Goal: Find specific page/section: Find specific page/section

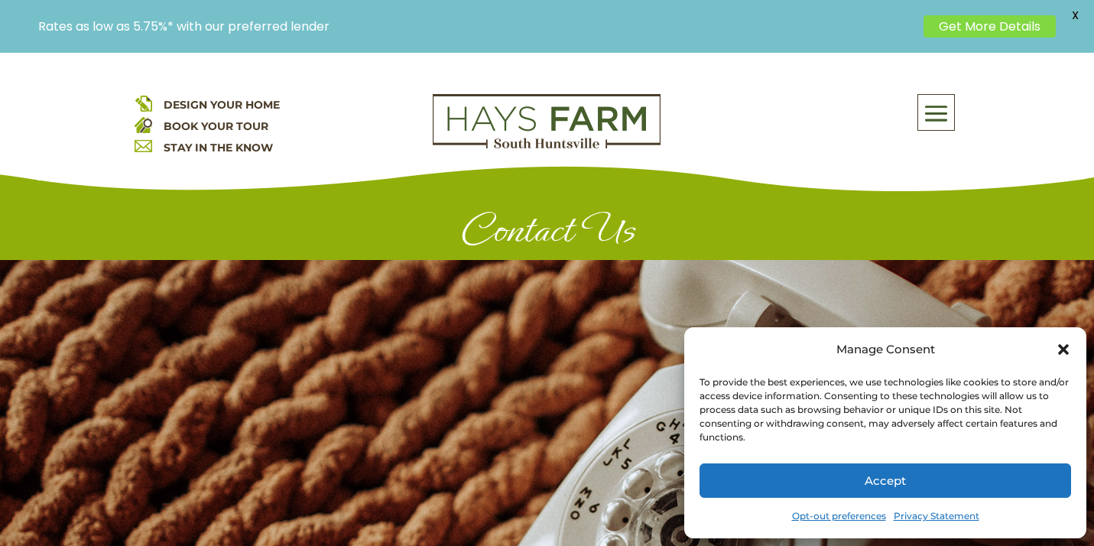
click at [1067, 352] on icon "Close dialog" at bounding box center [1063, 349] width 11 height 11
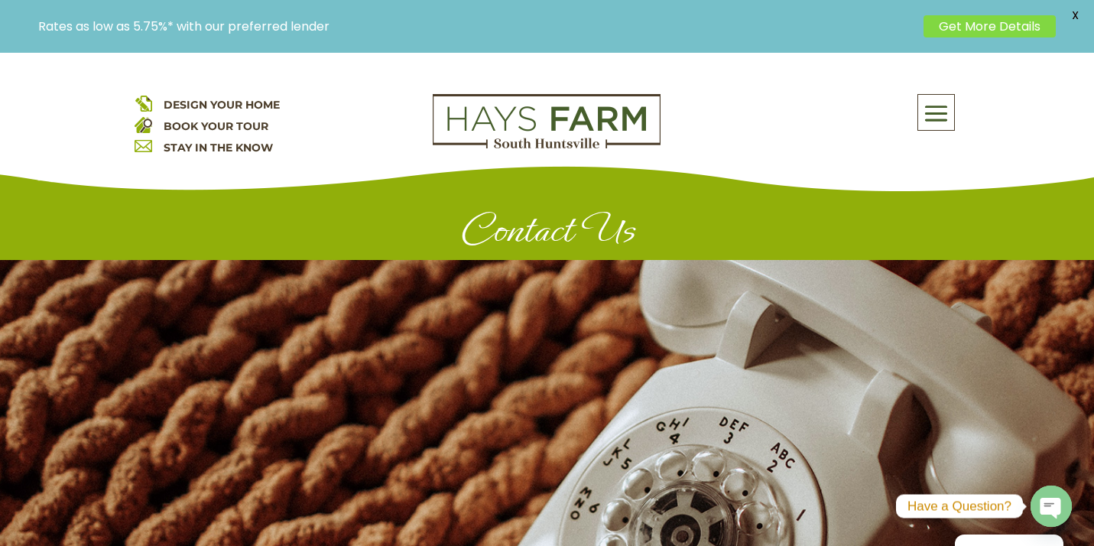
click at [935, 104] on span at bounding box center [936, 113] width 36 height 35
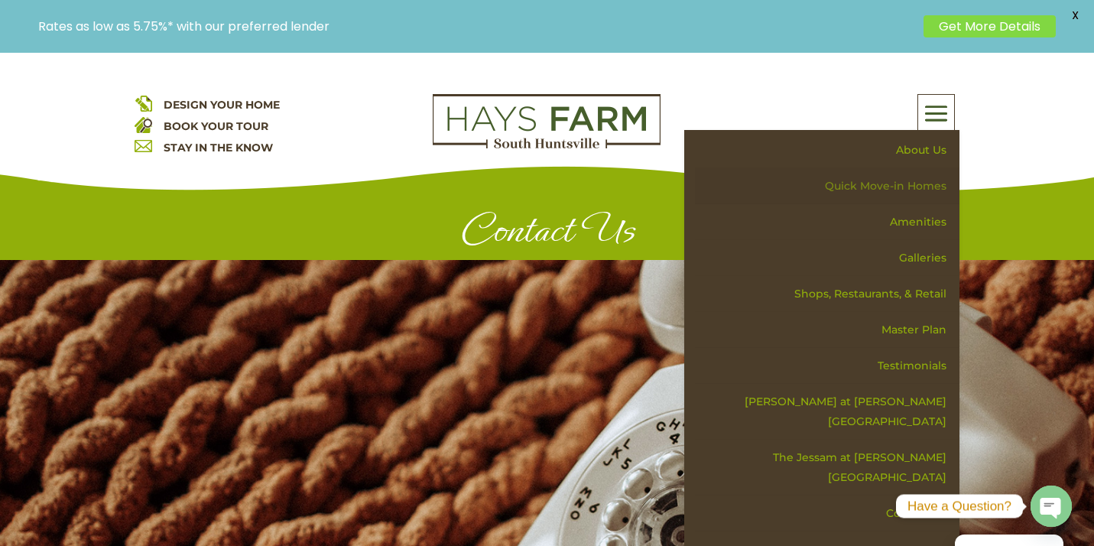
click at [924, 182] on link "Quick Move-in Homes" at bounding box center [827, 186] width 265 height 36
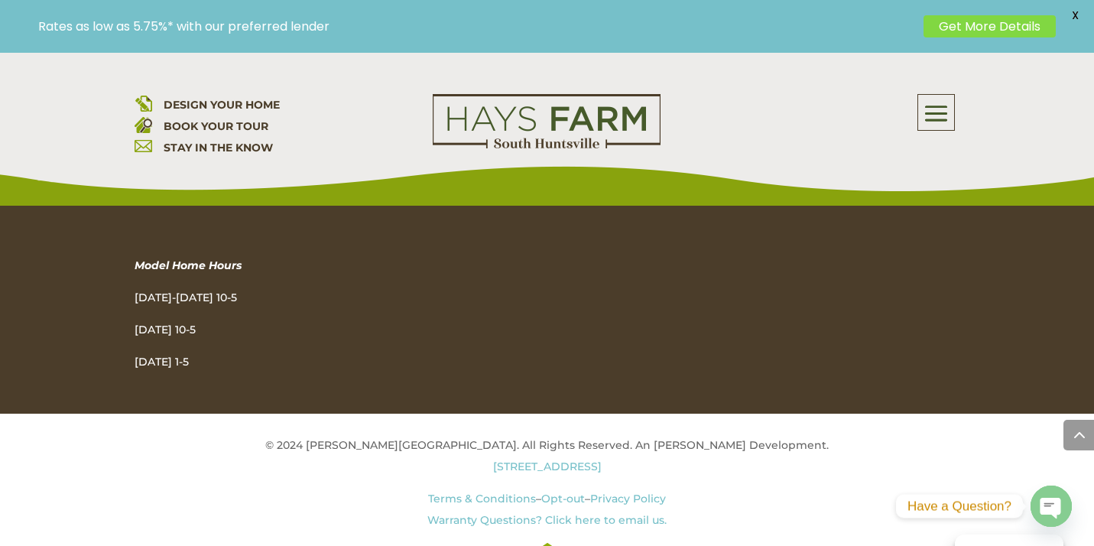
scroll to position [3465, 0]
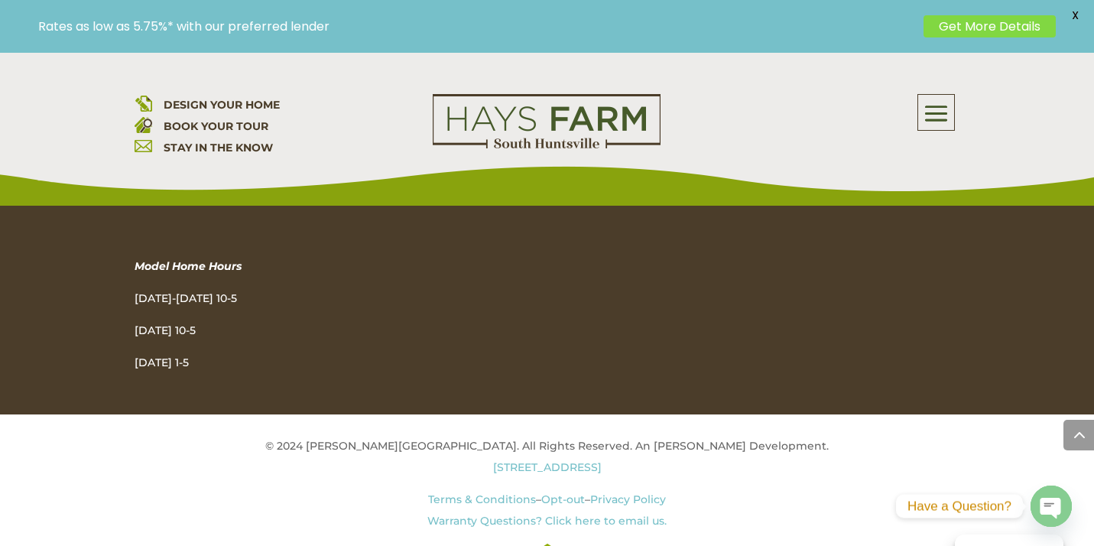
click at [940, 102] on span at bounding box center [936, 113] width 36 height 35
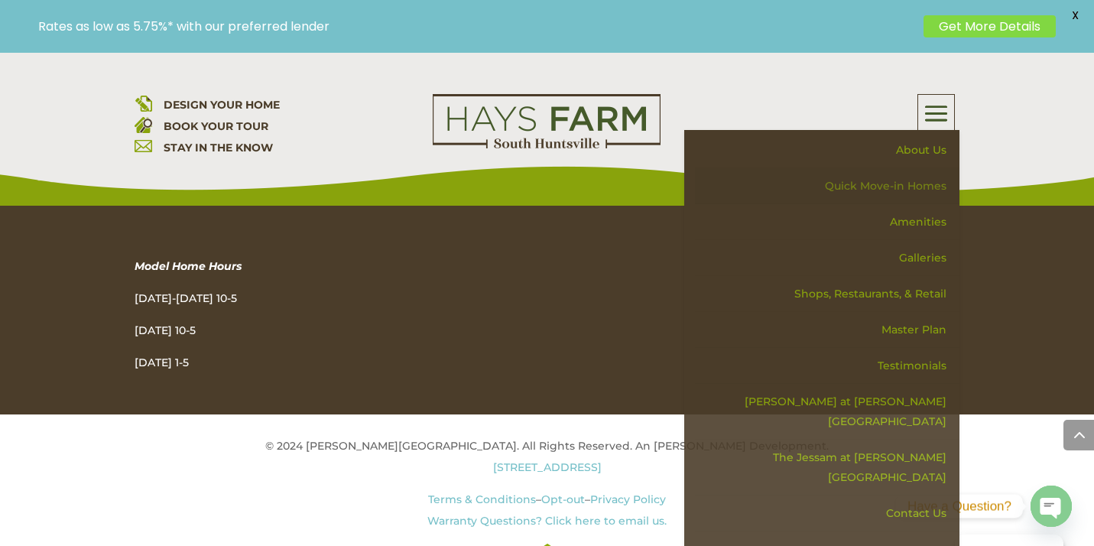
click at [910, 183] on link "Quick Move-in Homes" at bounding box center [827, 186] width 265 height 36
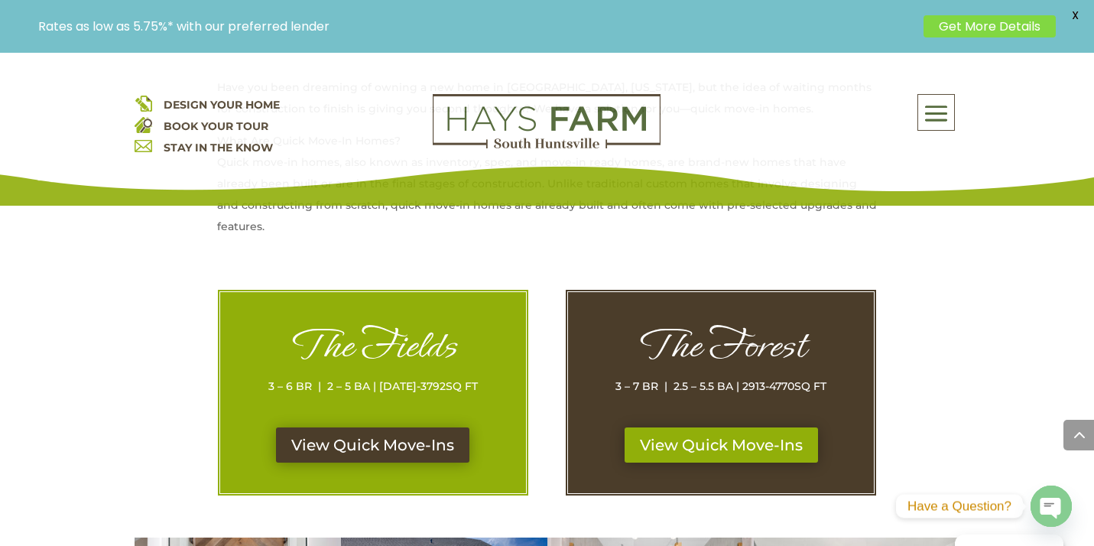
scroll to position [732, 0]
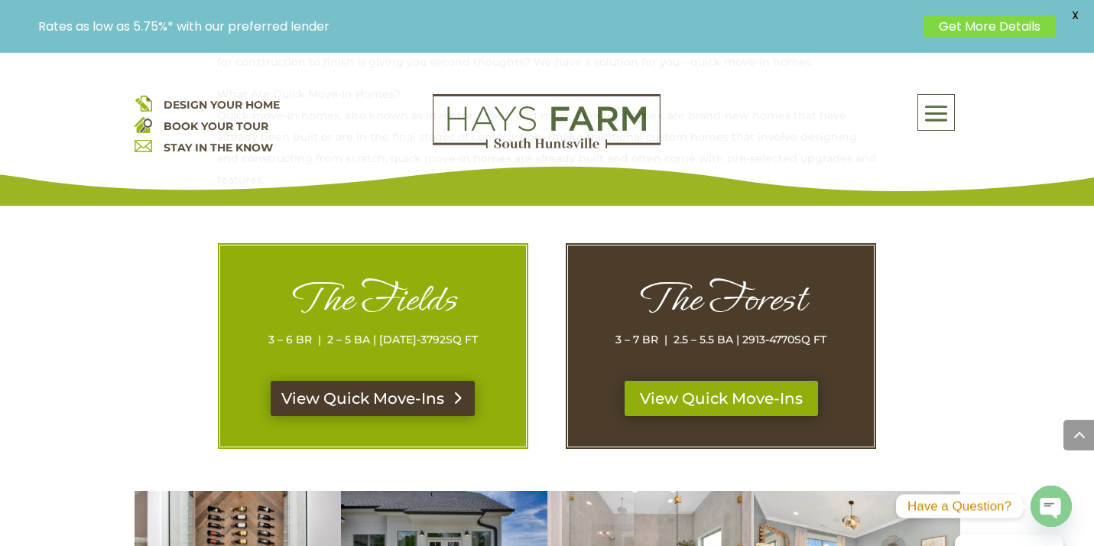
click at [322, 391] on link "View Quick Move-Ins" at bounding box center [373, 398] width 204 height 35
click at [374, 387] on link "View Quick Move-Ins" at bounding box center [373, 398] width 204 height 35
